Goal: Task Accomplishment & Management: Use online tool/utility

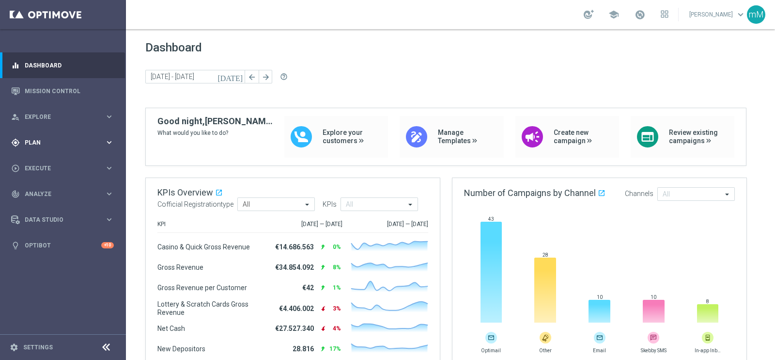
click at [61, 146] on div "gps_fixed Plan" at bounding box center [58, 142] width 94 height 9
click at [41, 190] on span "Templates" at bounding box center [60, 191] width 69 height 6
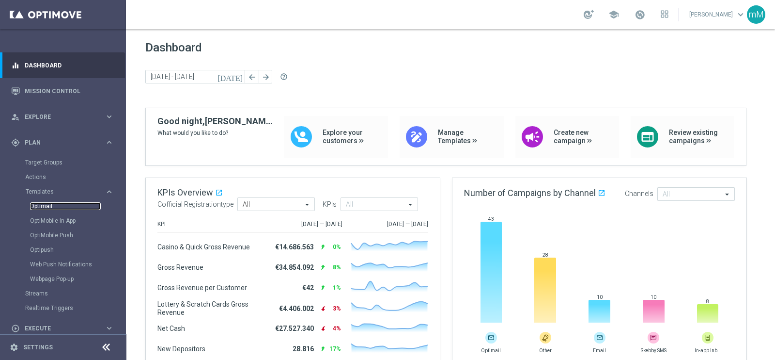
click at [42, 206] on link "Optimail" at bounding box center [65, 206] width 71 height 8
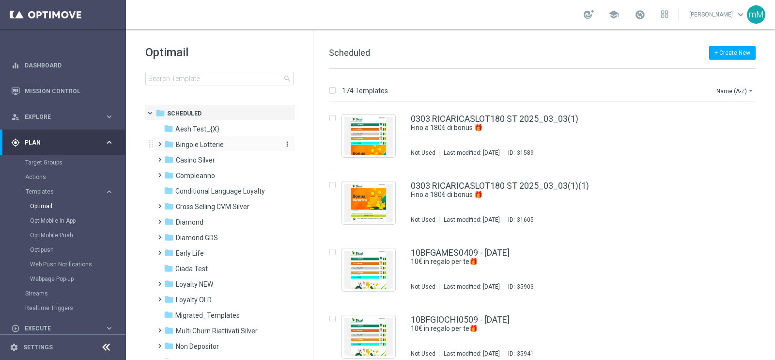
click at [202, 148] on span "Bingo e Lotterie" at bounding box center [200, 144] width 48 height 9
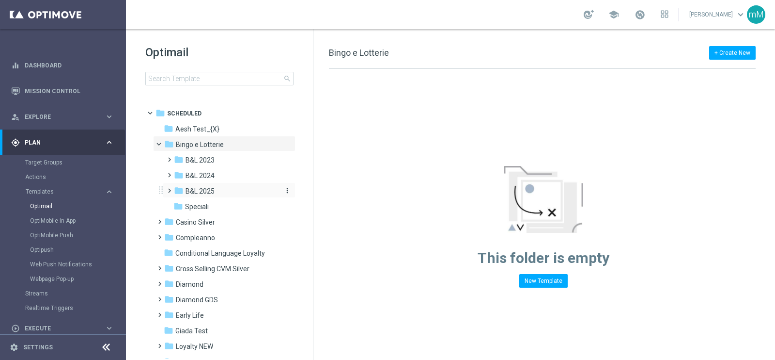
click at [222, 192] on div "folder B&L 2025" at bounding box center [225, 191] width 103 height 11
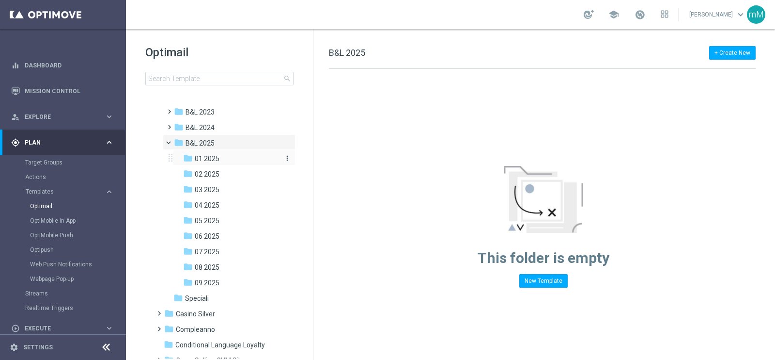
scroll to position [70, 0]
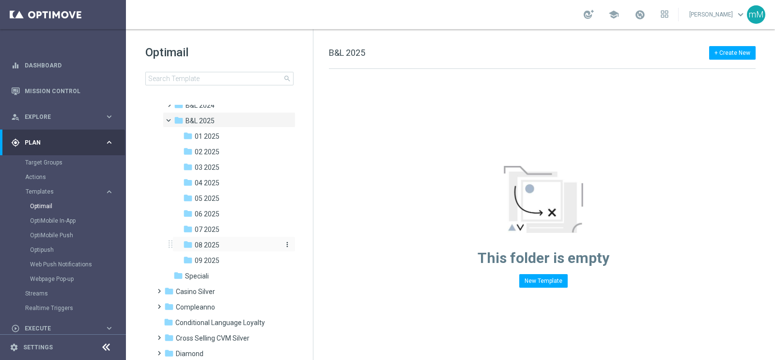
click at [219, 244] on span "08 2025" at bounding box center [207, 244] width 25 height 9
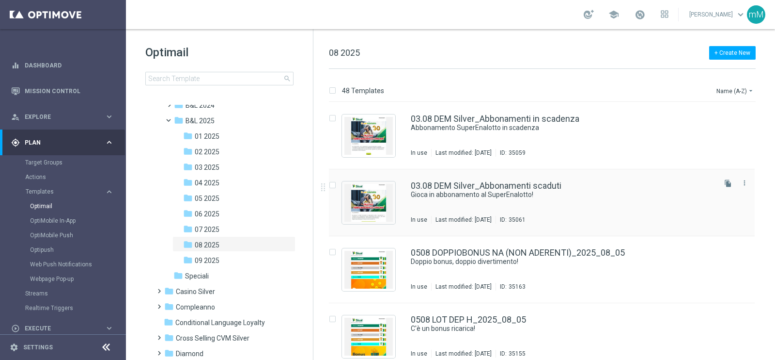
scroll to position [34, 0]
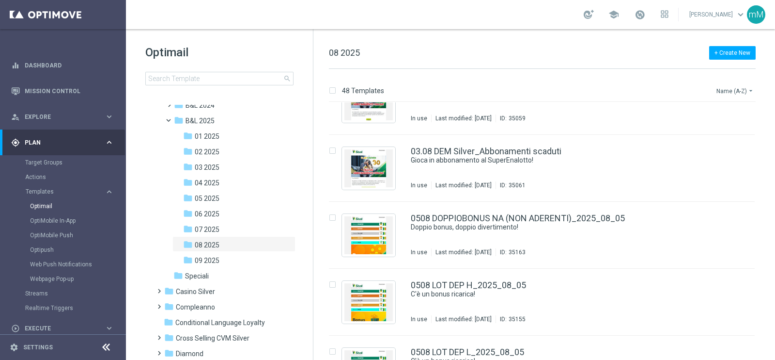
click at [736, 91] on button "Name (A-Z) arrow_drop_down" at bounding box center [736, 91] width 40 height 12
click at [719, 138] on div "Date Modified (Newest)" at bounding box center [717, 134] width 78 height 14
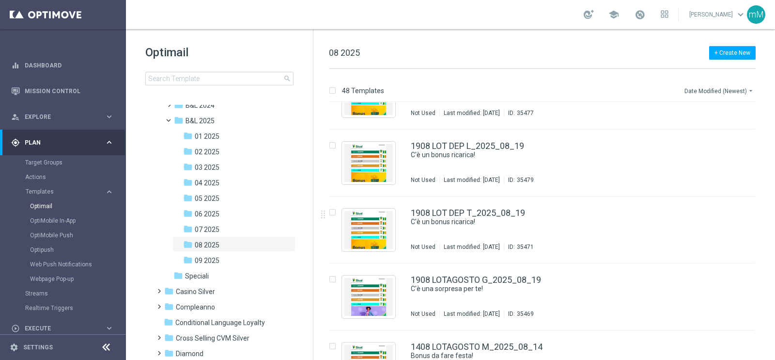
scroll to position [1311, 0]
click at [744, 208] on icon "more_vert" at bounding box center [745, 209] width 8 height 8
click at [705, 230] on div "Copy To" at bounding box center [704, 233] width 59 height 7
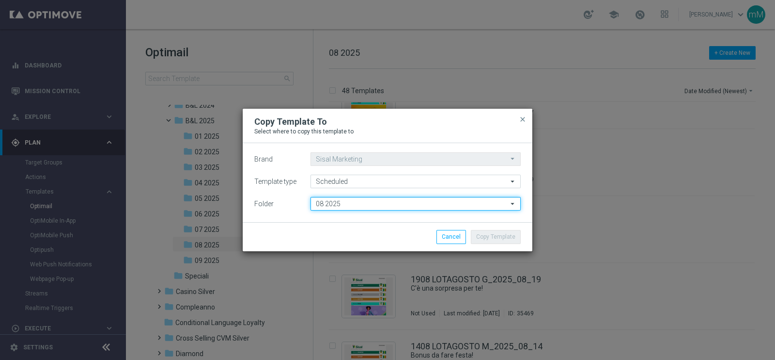
click at [415, 204] on input "08 2025" at bounding box center [416, 204] width 210 height 14
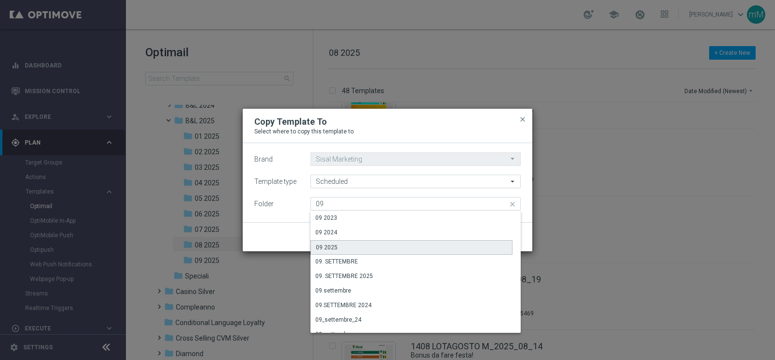
click at [367, 246] on div "09 2025" at bounding box center [412, 247] width 202 height 15
type input "09 2025"
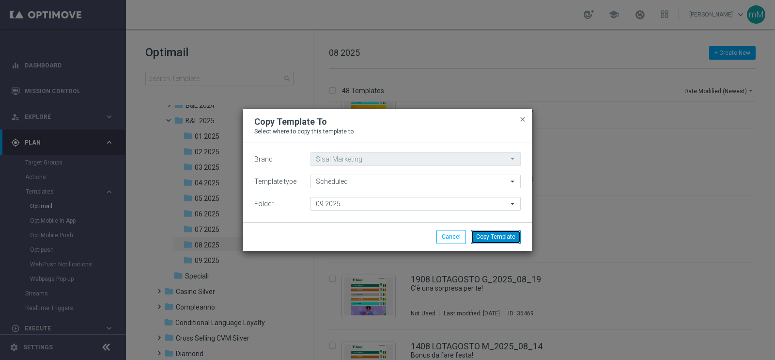
click at [489, 232] on button "Copy Template" at bounding box center [496, 237] width 50 height 14
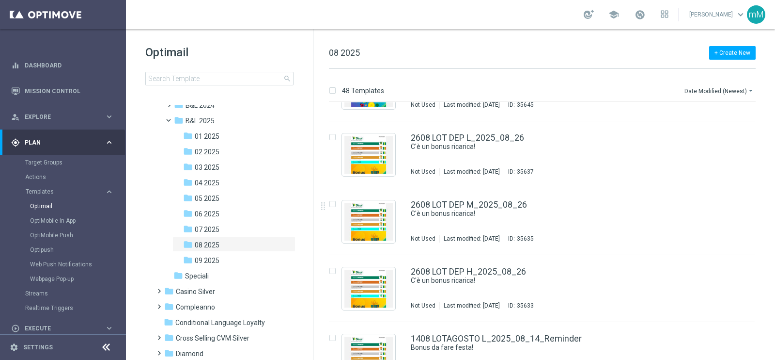
scroll to position [673, 0]
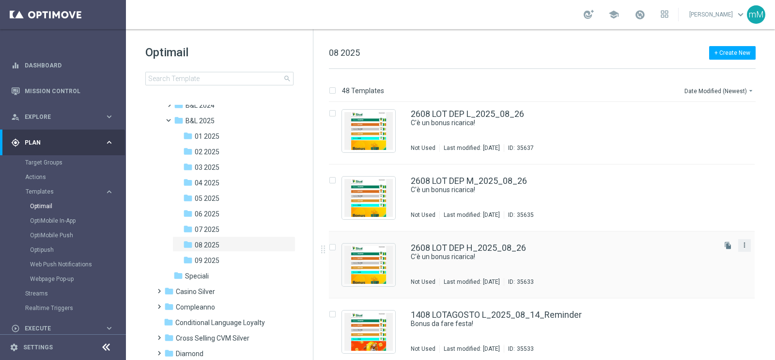
click at [744, 242] on icon "more_vert" at bounding box center [745, 245] width 8 height 8
click at [717, 264] on div "drive_file_move Copy To" at bounding box center [700, 269] width 78 height 14
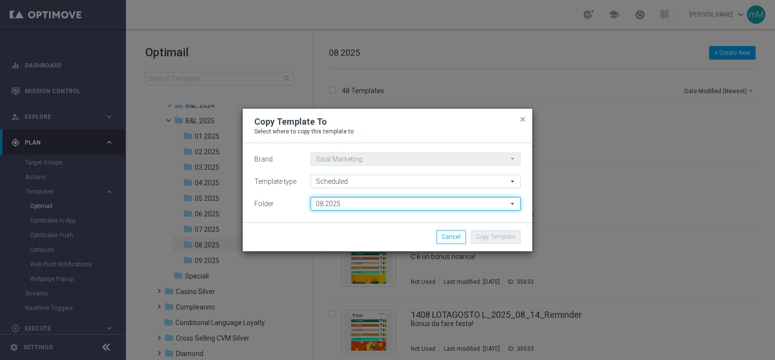
click at [369, 201] on input "08 2025" at bounding box center [416, 204] width 210 height 14
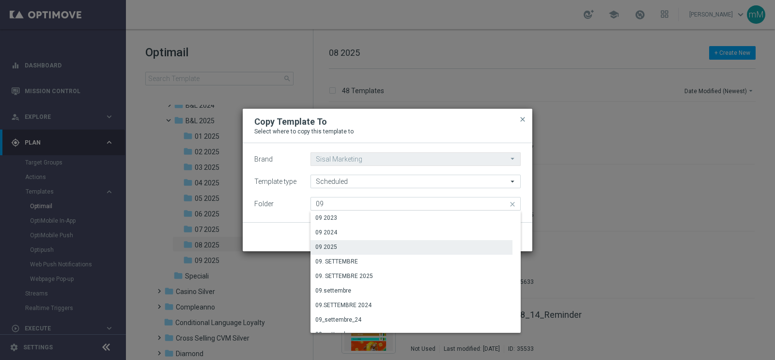
click at [350, 245] on div "09 2025" at bounding box center [412, 247] width 202 height 14
type input "09 2025"
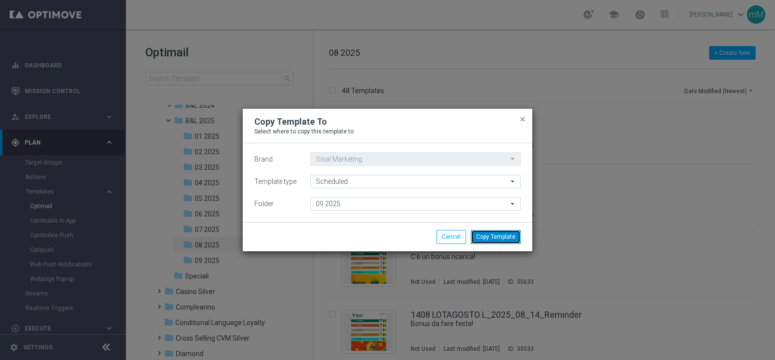
click at [500, 238] on button "Copy Template" at bounding box center [496, 237] width 50 height 14
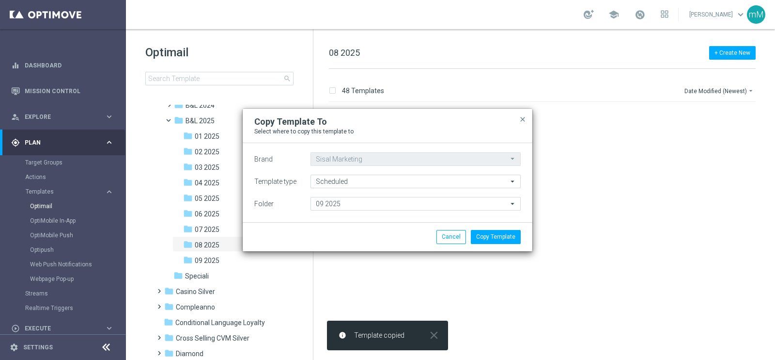
scroll to position [0, 0]
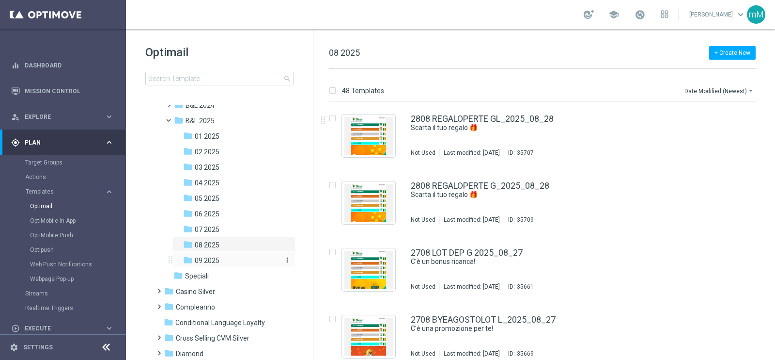
click at [207, 258] on span "09 2025" at bounding box center [207, 260] width 25 height 9
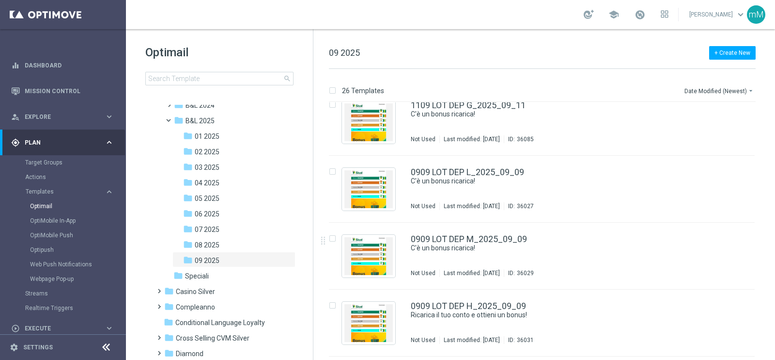
scroll to position [281, 0]
click at [727, 170] on icon "file_copy" at bounding box center [728, 170] width 8 height 8
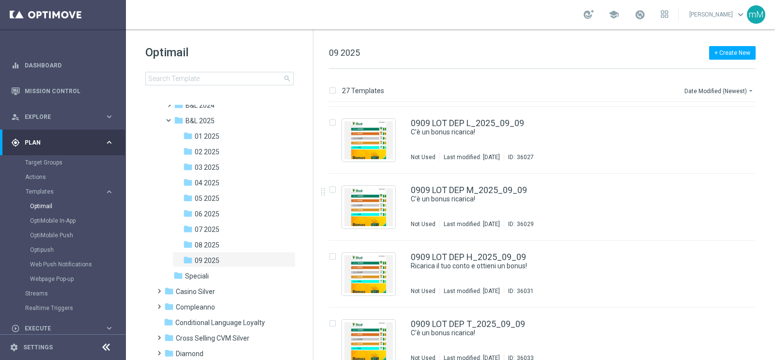
scroll to position [400, 0]
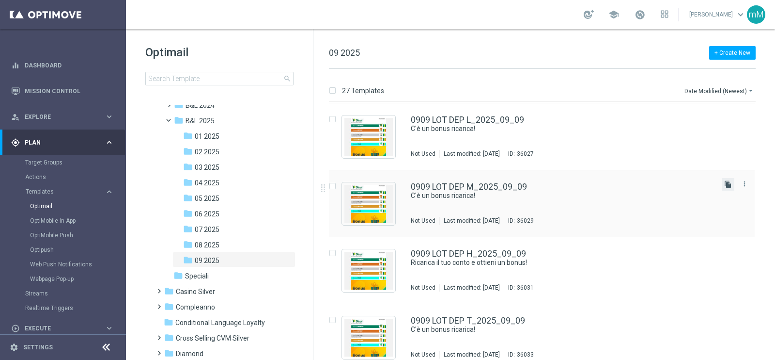
click at [725, 180] on icon "file_copy" at bounding box center [728, 184] width 8 height 8
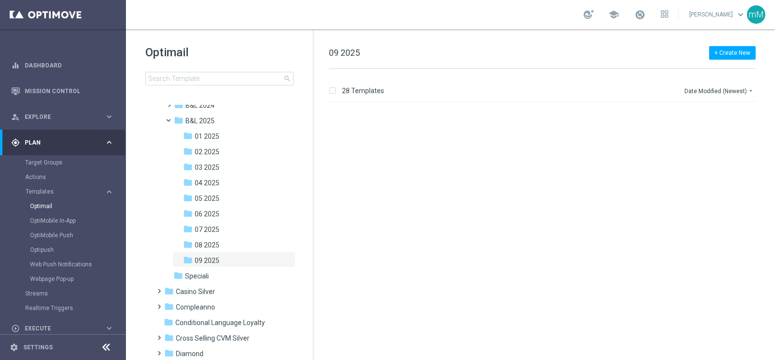
scroll to position [0, 0]
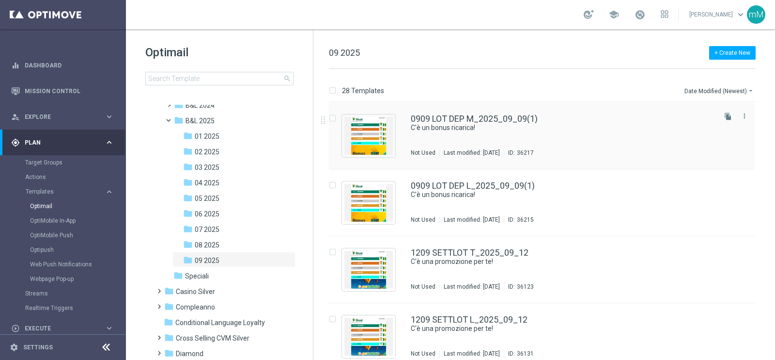
click at [540, 135] on div "0909 LOT DEP M_2025_09_09(1) C'è un bonus ricarica! Not Used Last modified: Mon…" at bounding box center [562, 135] width 303 height 42
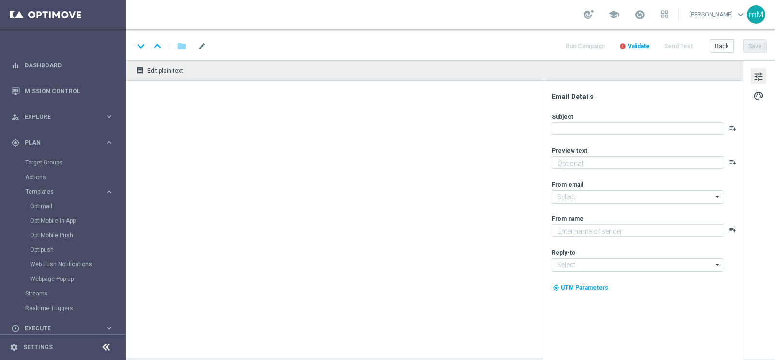
type textarea "Per te fino a 12.000 Sisal point"
type textarea "Sisal"
type input "[EMAIL_ADDRESS][DOMAIN_NAME]"
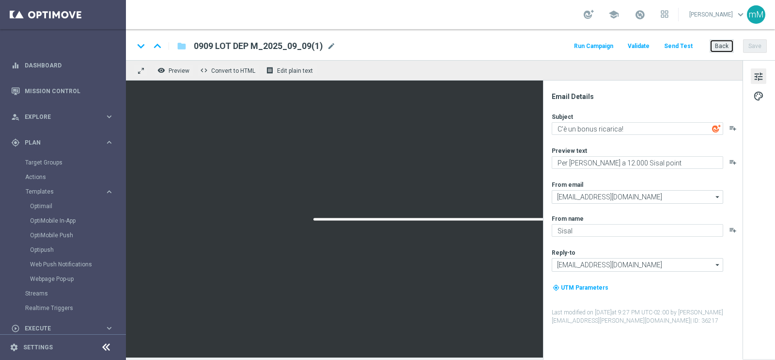
click at [722, 45] on button "Back" at bounding box center [722, 46] width 24 height 14
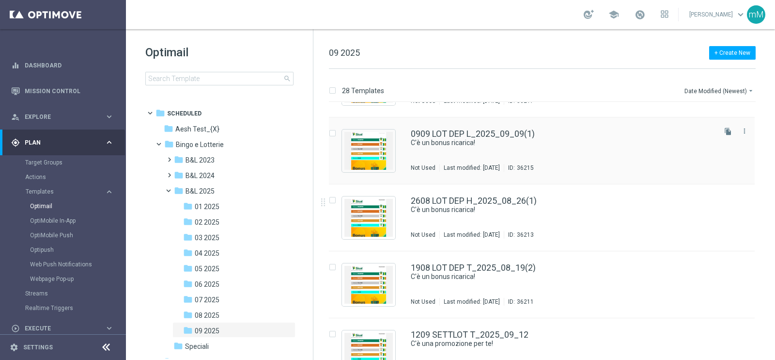
scroll to position [60, 0]
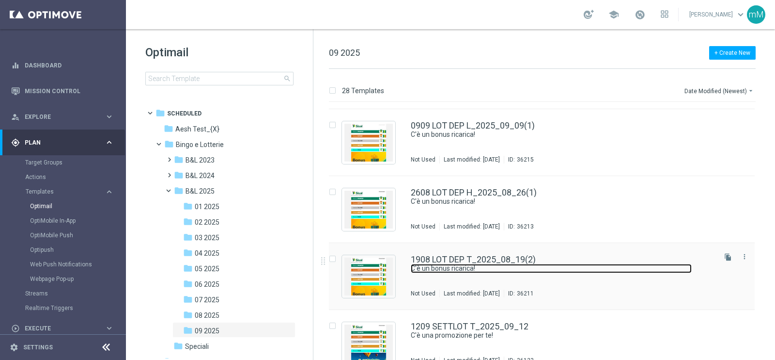
click at [488, 264] on link "C'è un bonus ricarica!" at bounding box center [551, 268] width 281 height 9
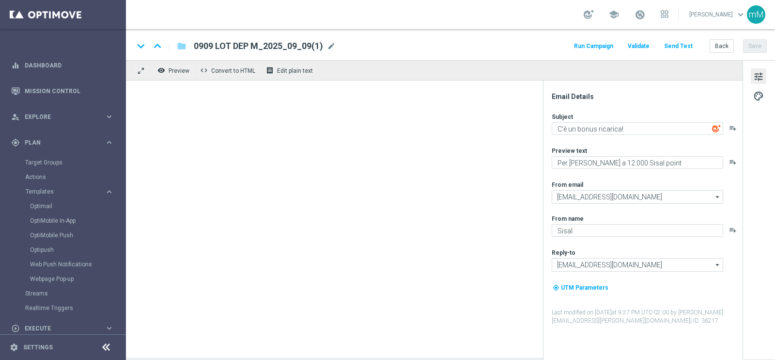
type input "1908 LOT DEP T_2025_08_19(2)"
type textarea "Per [PERSON_NAME] a 20.000 Sisal point"
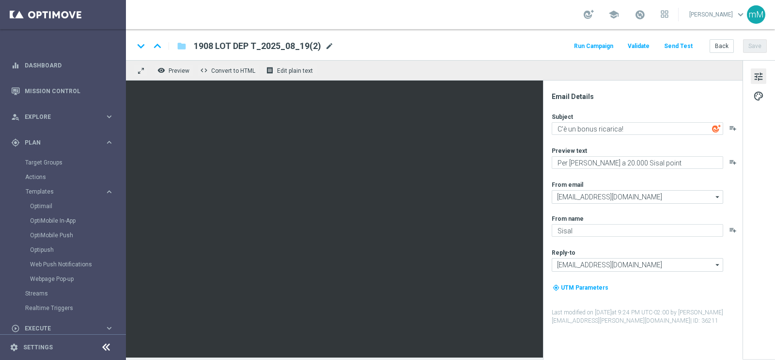
click at [327, 44] on span "mode_edit" at bounding box center [329, 46] width 9 height 9
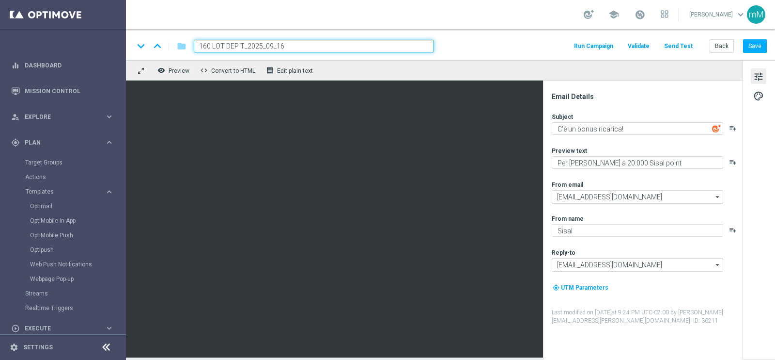
type input "1609 LOT DEP T_2025_09_16"
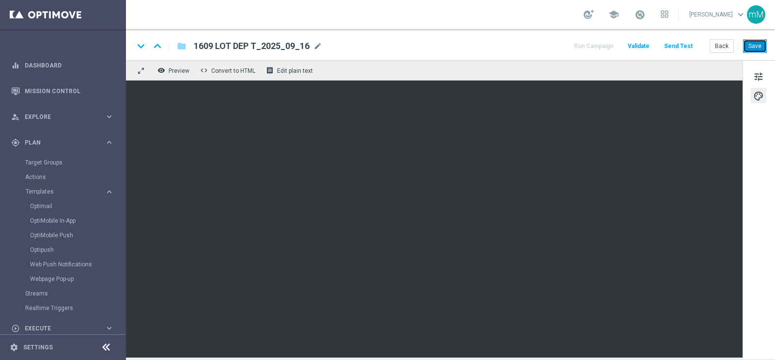
click at [756, 51] on button "Save" at bounding box center [755, 46] width 24 height 14
click at [720, 47] on button "Back" at bounding box center [722, 46] width 24 height 14
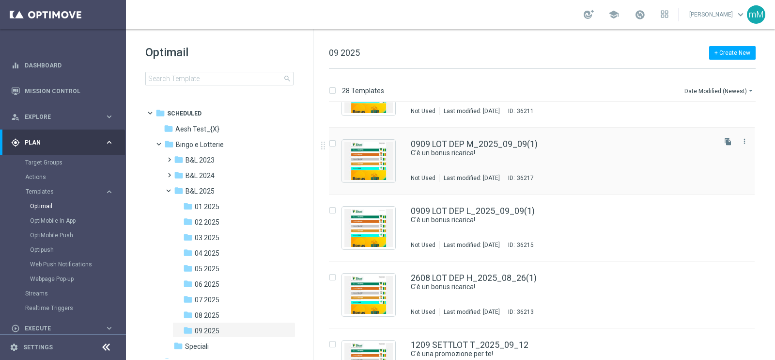
scroll to position [43, 0]
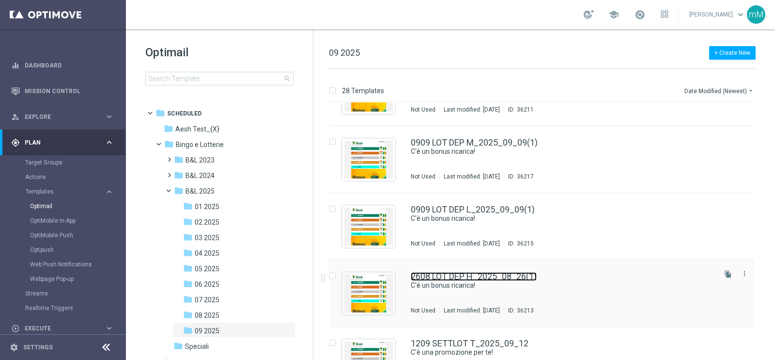
click at [463, 279] on link "2608 LOT DEP H_2025_08_26(1)" at bounding box center [474, 276] width 126 height 9
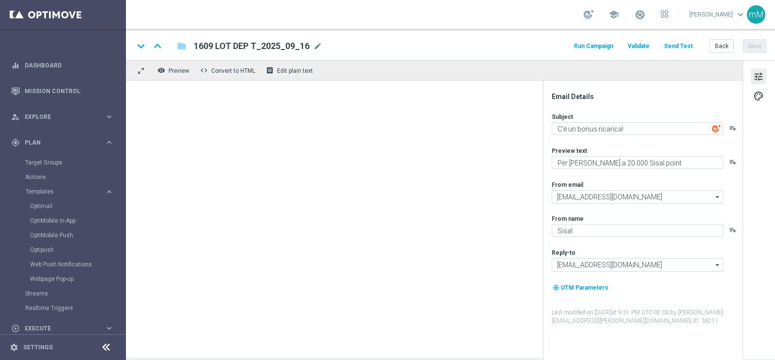
type input "2608 LOT DEP H_2025_08_26(1)"
type textarea "Per [PERSON_NAME] a 40€ di bonus"
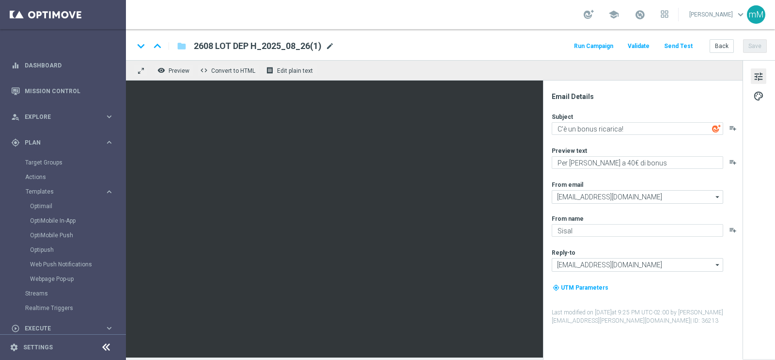
click at [329, 47] on span "mode_edit" at bounding box center [330, 46] width 9 height 9
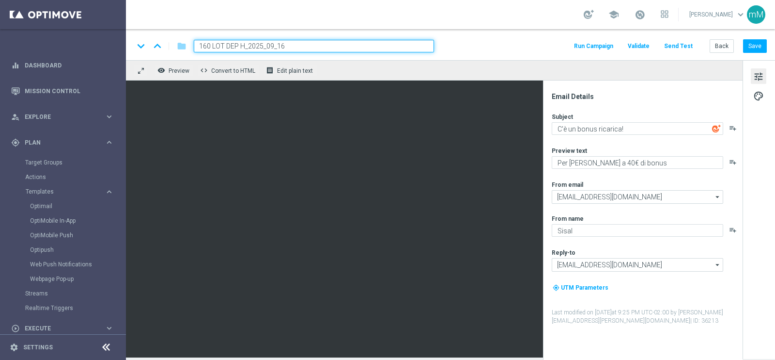
type input "1609 LOT DEP H_2025_09_16"
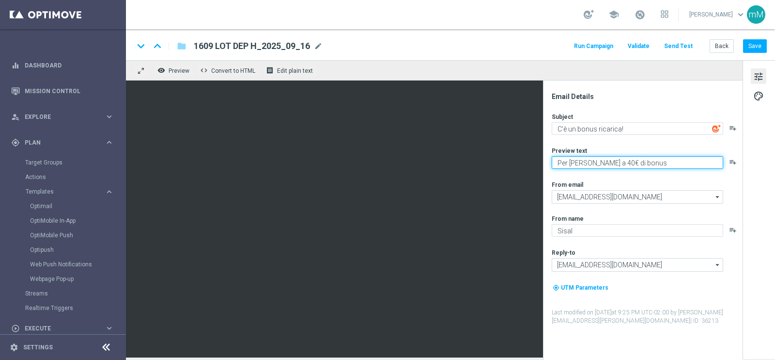
click at [601, 162] on textarea "Per [PERSON_NAME] a 40€ di bonus" at bounding box center [638, 162] width 172 height 13
type textarea "Per te fino a 30€ di bonus"
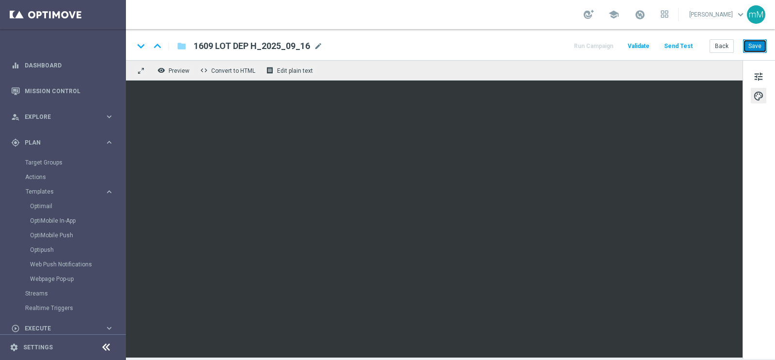
click at [754, 47] on button "Save" at bounding box center [755, 46] width 24 height 14
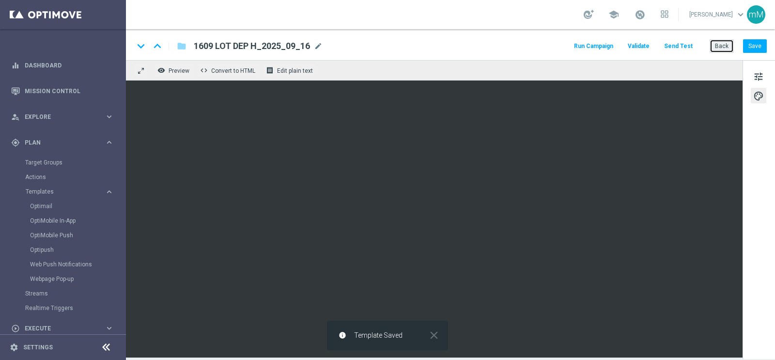
click at [719, 48] on button "Back" at bounding box center [722, 46] width 24 height 14
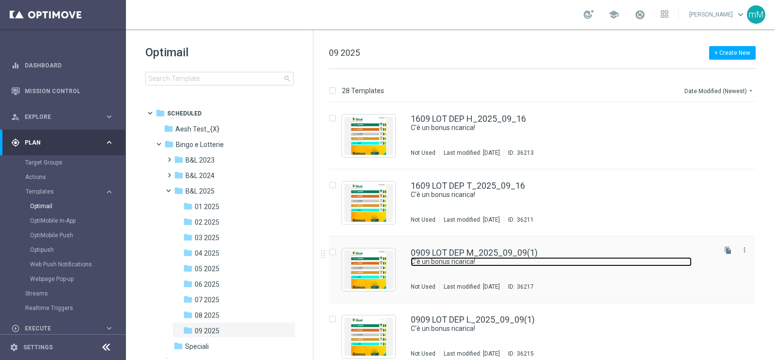
click at [504, 260] on link "C'è un bonus ricarica!" at bounding box center [551, 261] width 281 height 9
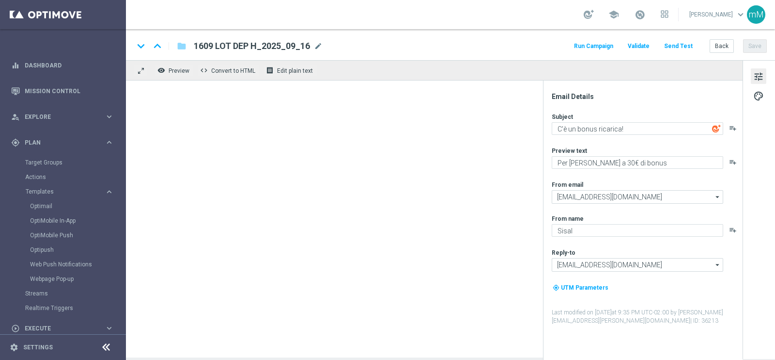
type textarea "Per te fino a 12.000 Sisal point"
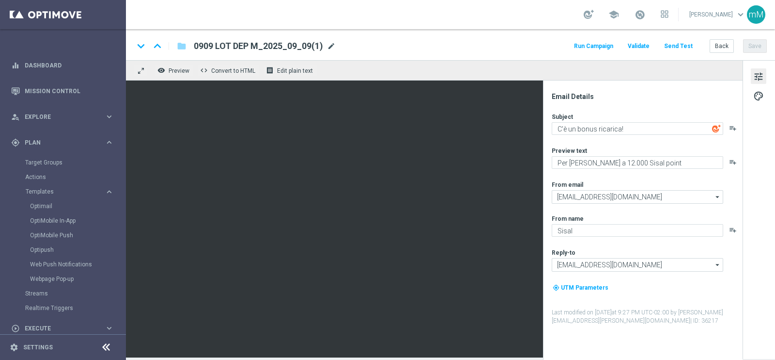
click at [330, 42] on span "mode_edit" at bounding box center [331, 46] width 9 height 9
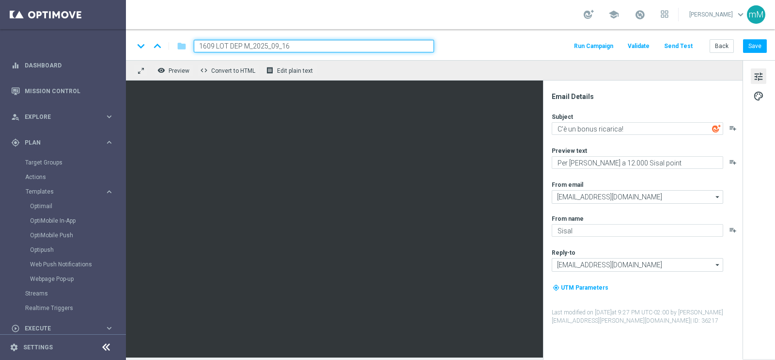
type input "1609 LOT DEP M_2025_09_16"
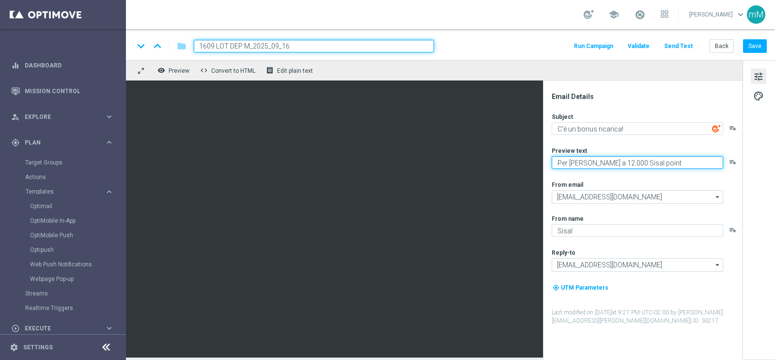
click at [601, 159] on textarea "Per te fino a 12.000 Sisal point" at bounding box center [638, 162] width 172 height 13
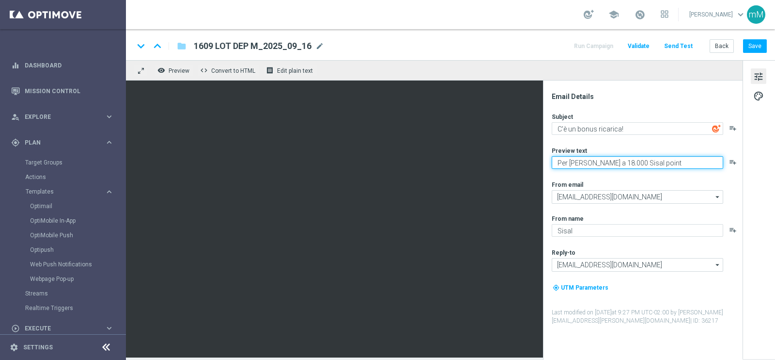
type textarea "Per te fino a 18.000 Sisal point"
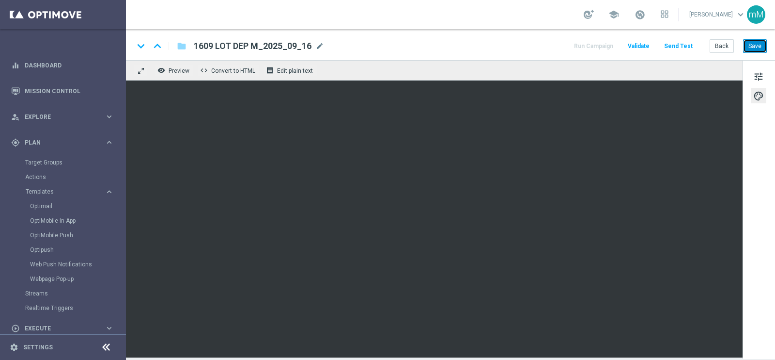
click at [760, 43] on button "Save" at bounding box center [755, 46] width 24 height 14
click at [720, 44] on button "Back" at bounding box center [722, 46] width 24 height 14
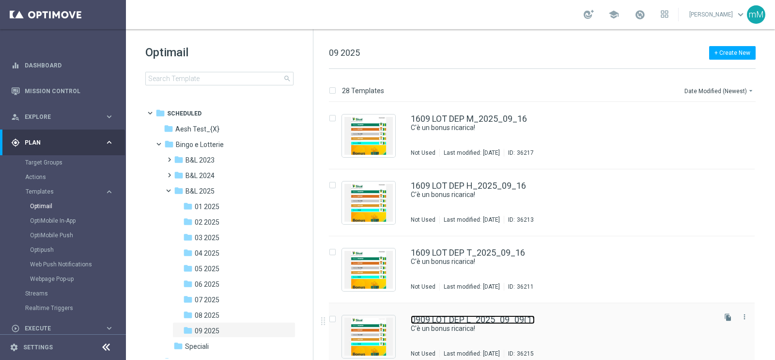
click at [467, 321] on link "0909 LOT DEP L_2025_09_09(1)" at bounding box center [473, 319] width 124 height 9
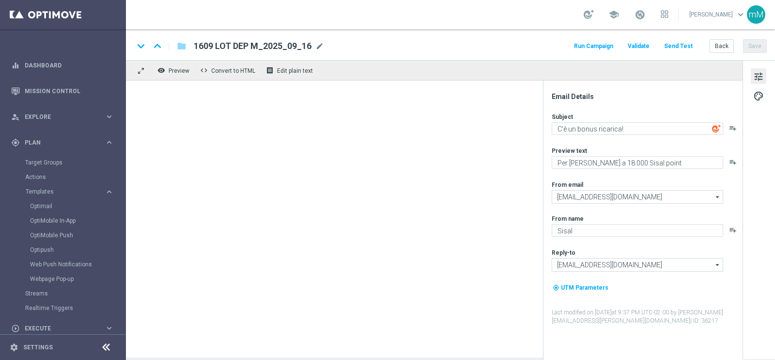
type input "0909 LOT DEP L_2025_09_09(1)"
type textarea "Per te fino a 15.000 Sisal point"
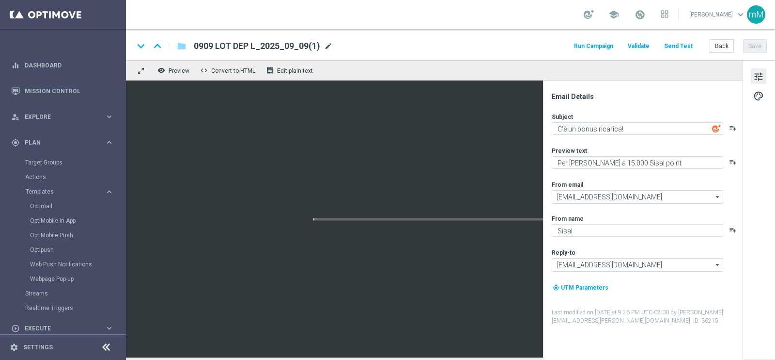
click at [329, 43] on span "mode_edit" at bounding box center [328, 46] width 9 height 9
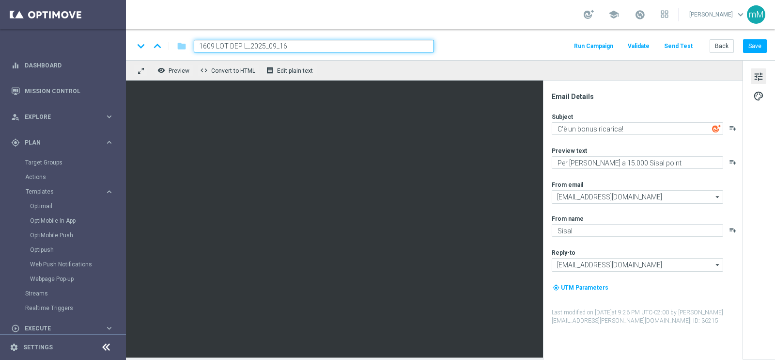
type input "1609 LOT DEP L_2025_09_16"
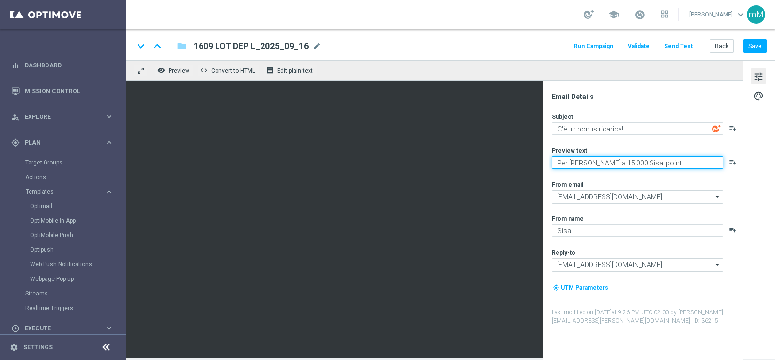
click at [600, 161] on textarea "Per te fino a 15.000 Sisal point" at bounding box center [638, 162] width 172 height 13
type textarea "Per [PERSON_NAME] a 20.000 Sisal point"
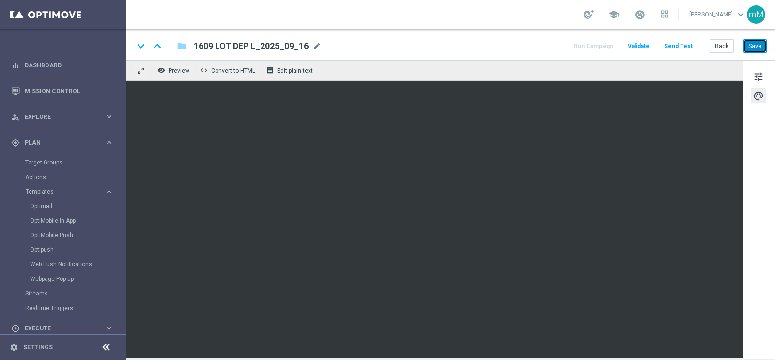
click at [759, 43] on button "Save" at bounding box center [755, 46] width 24 height 14
click at [717, 47] on button "Back" at bounding box center [722, 46] width 24 height 14
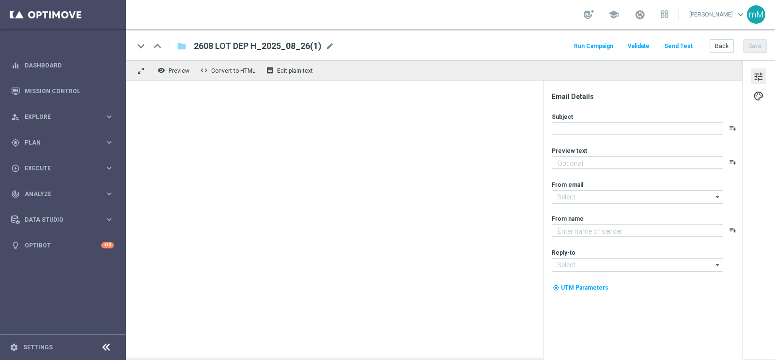
type textarea "Per [PERSON_NAME] a 40€ di bonus"
type input "[EMAIL_ADDRESS][DOMAIN_NAME]"
type textarea "Sisal"
type input "[EMAIL_ADDRESS][DOMAIN_NAME]"
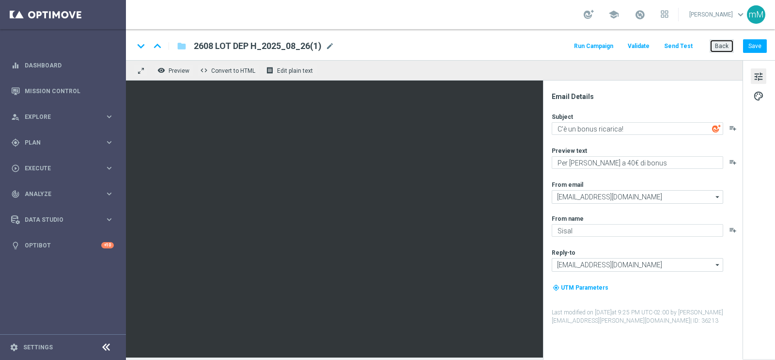
click at [723, 47] on button "Back" at bounding box center [722, 46] width 24 height 14
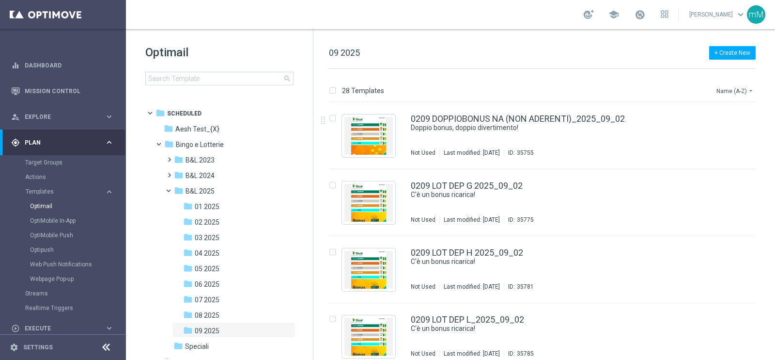
click at [725, 86] on button "Name (A-Z) arrow_drop_down" at bounding box center [736, 91] width 40 height 12
click at [708, 130] on span "Date Modified (Newest)" at bounding box center [718, 133] width 65 height 7
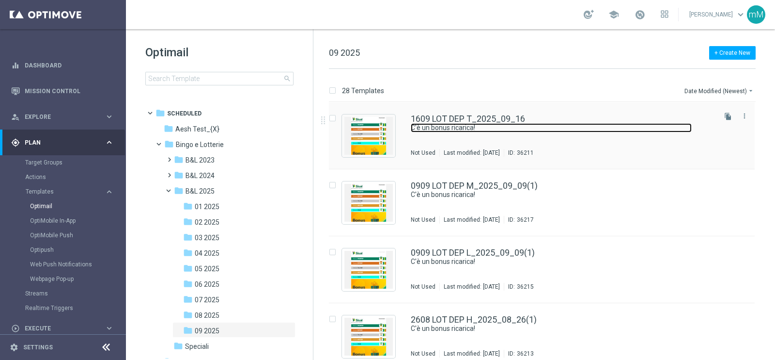
click at [490, 128] on link "C'è un bonus ricarica!" at bounding box center [551, 127] width 281 height 9
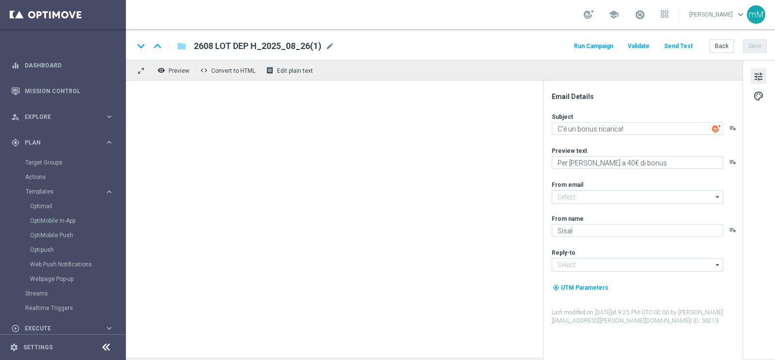
type input "[EMAIL_ADDRESS][DOMAIN_NAME]"
type textarea "Per [PERSON_NAME] a 20.000 Sisal point"
